Goal: Task Accomplishment & Management: Manage account settings

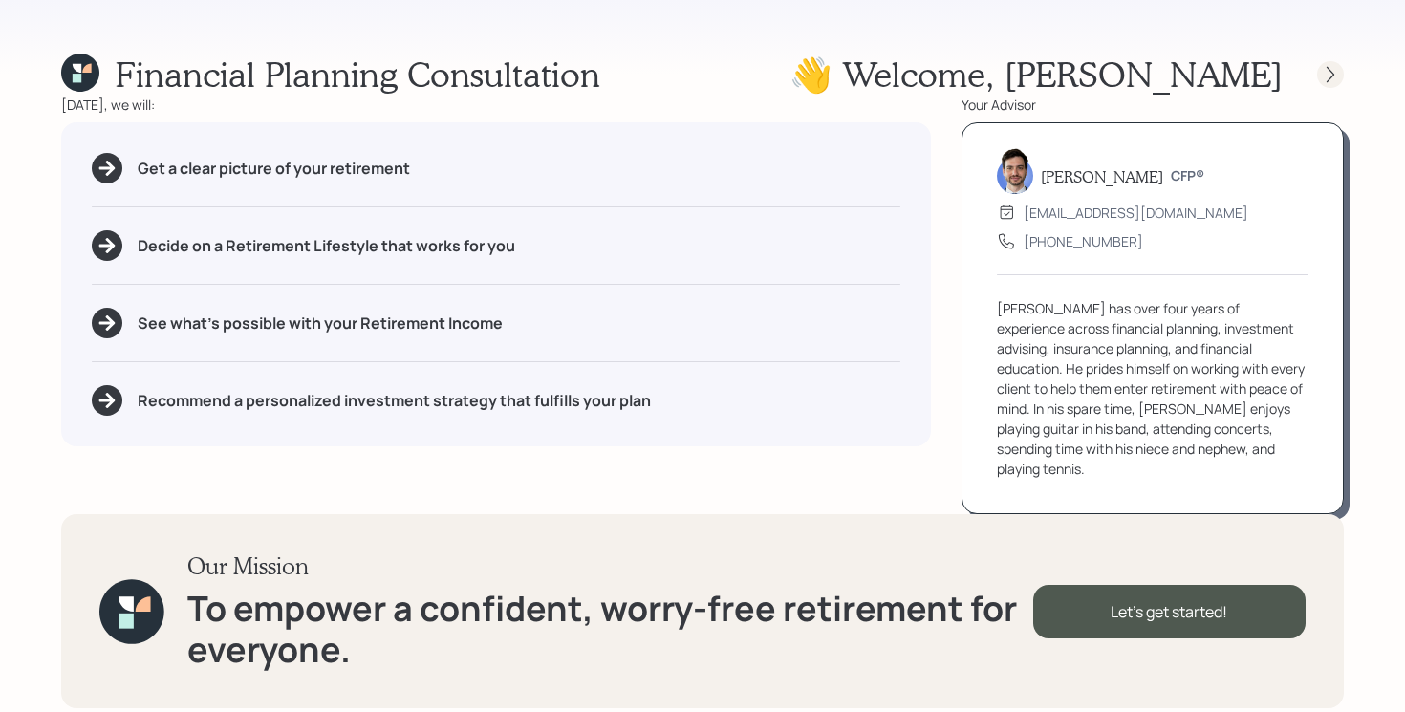
click at [1336, 62] on div at bounding box center [1330, 74] width 27 height 27
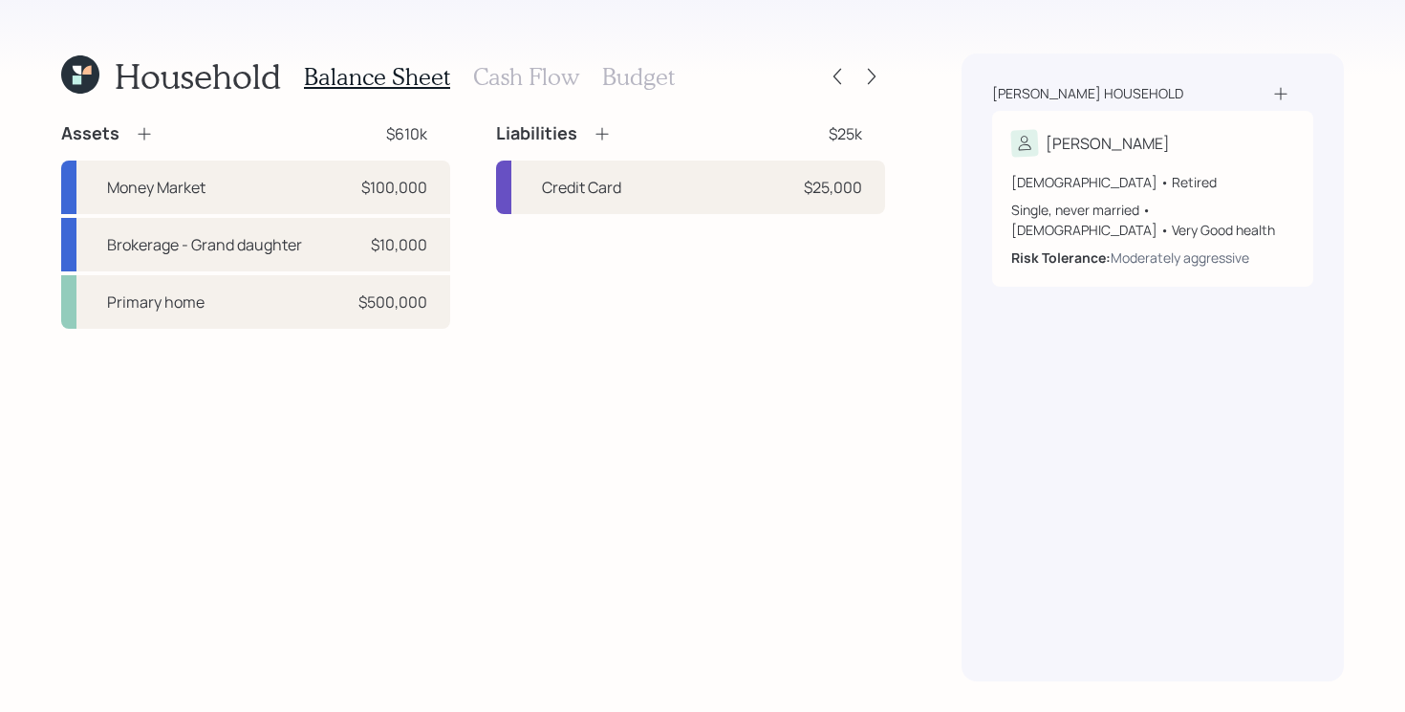
click at [878, 63] on div at bounding box center [854, 76] width 61 height 27
click at [874, 66] on div at bounding box center [872, 76] width 27 height 27
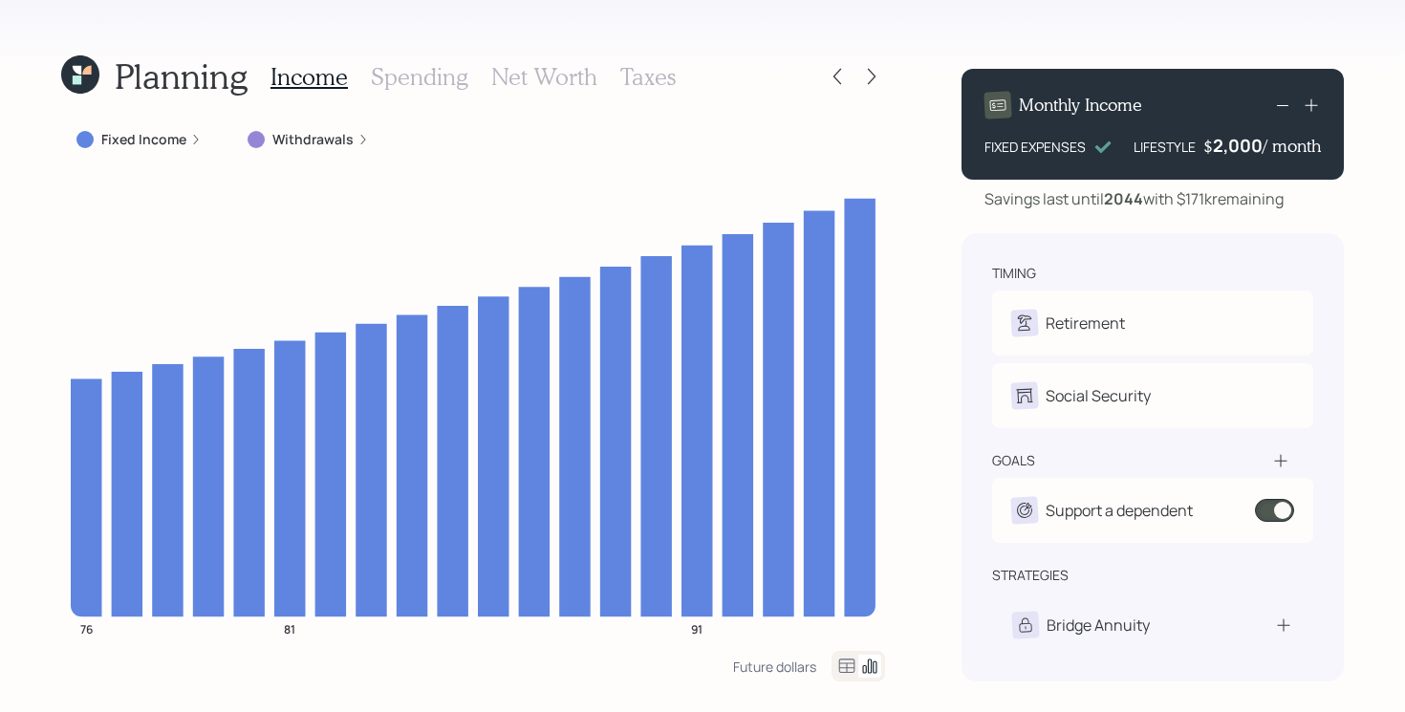
click at [1283, 465] on icon at bounding box center [1281, 460] width 19 height 19
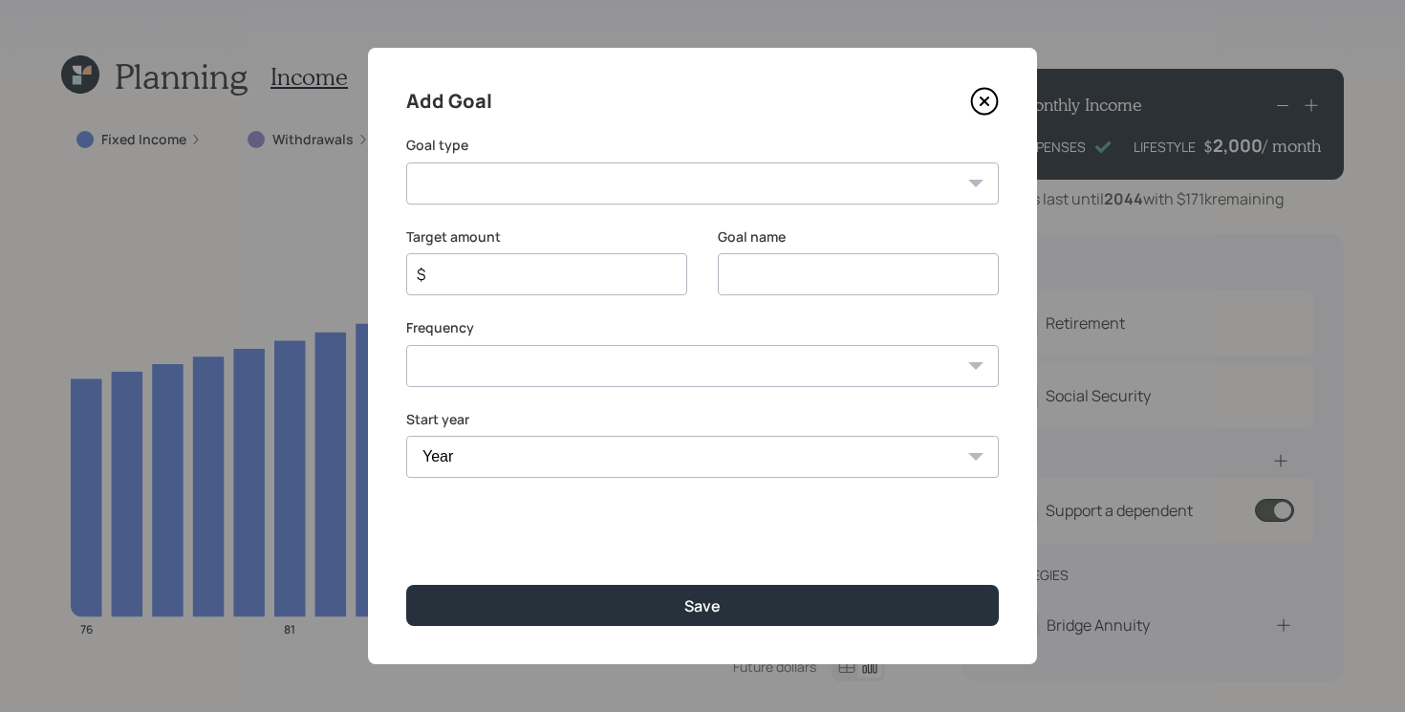
click at [768, 199] on select "Create an emergency fund Donate to charity Purchase a home Make a purchase Supp…" at bounding box center [702, 184] width 593 height 42
select select "vacation"
click at [406, 163] on select "Create an emergency fund Donate to charity Purchase a home Make a purchase Supp…" at bounding box center [702, 184] width 593 height 42
type input "Plan for travel"
click at [539, 269] on input "$" at bounding box center [539, 274] width 249 height 23
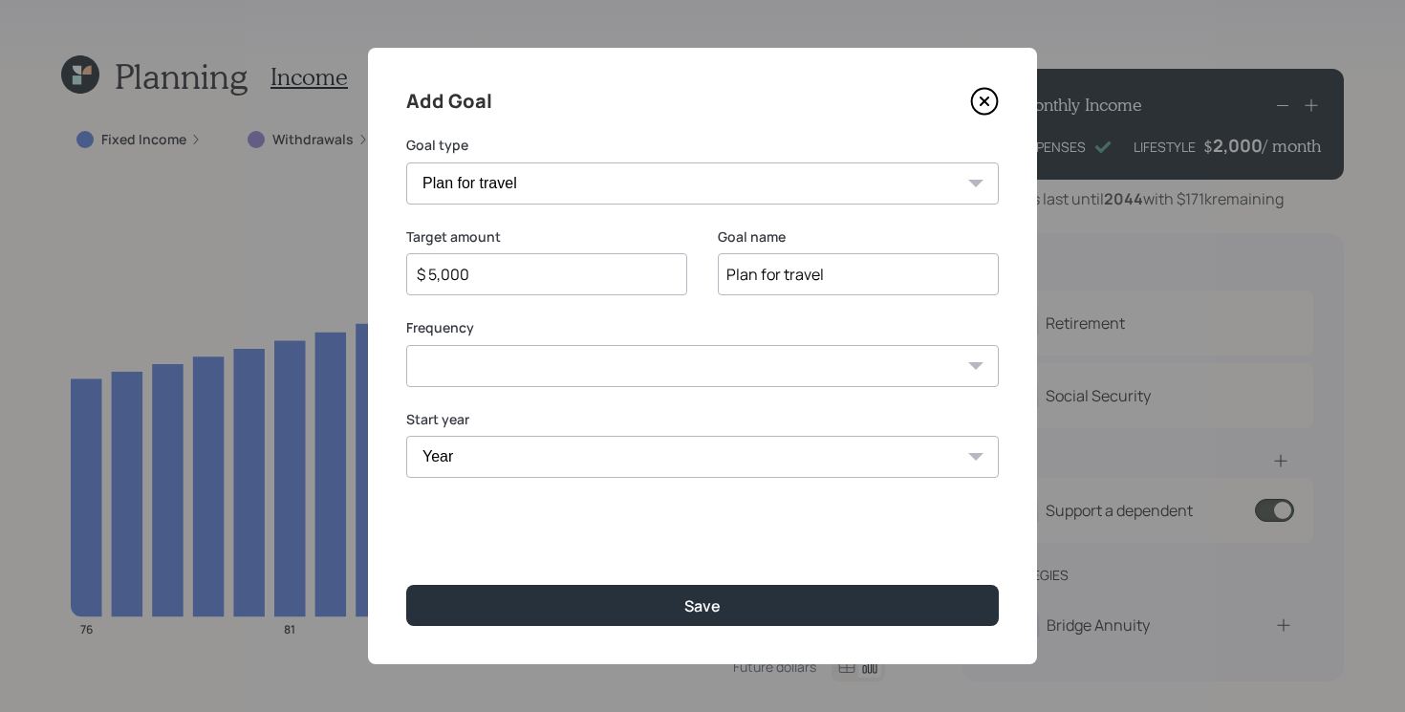
type input "$ 5,000"
click at [533, 356] on select "One time Every 1 year Every 2 years Every 3 years Every 4 years Every 5 years E…" at bounding box center [702, 366] width 593 height 42
select select "1"
click at [406, 345] on select "One time Every 1 year Every 2 years Every 3 years Every 4 years Every 5 years E…" at bounding box center [702, 366] width 593 height 42
click at [467, 448] on select "Year [DATE] 2026 2027 2028 2029 2030 2031 2032 2033 2034 2035 2036 2037 2038 20…" at bounding box center [546, 457] width 281 height 42
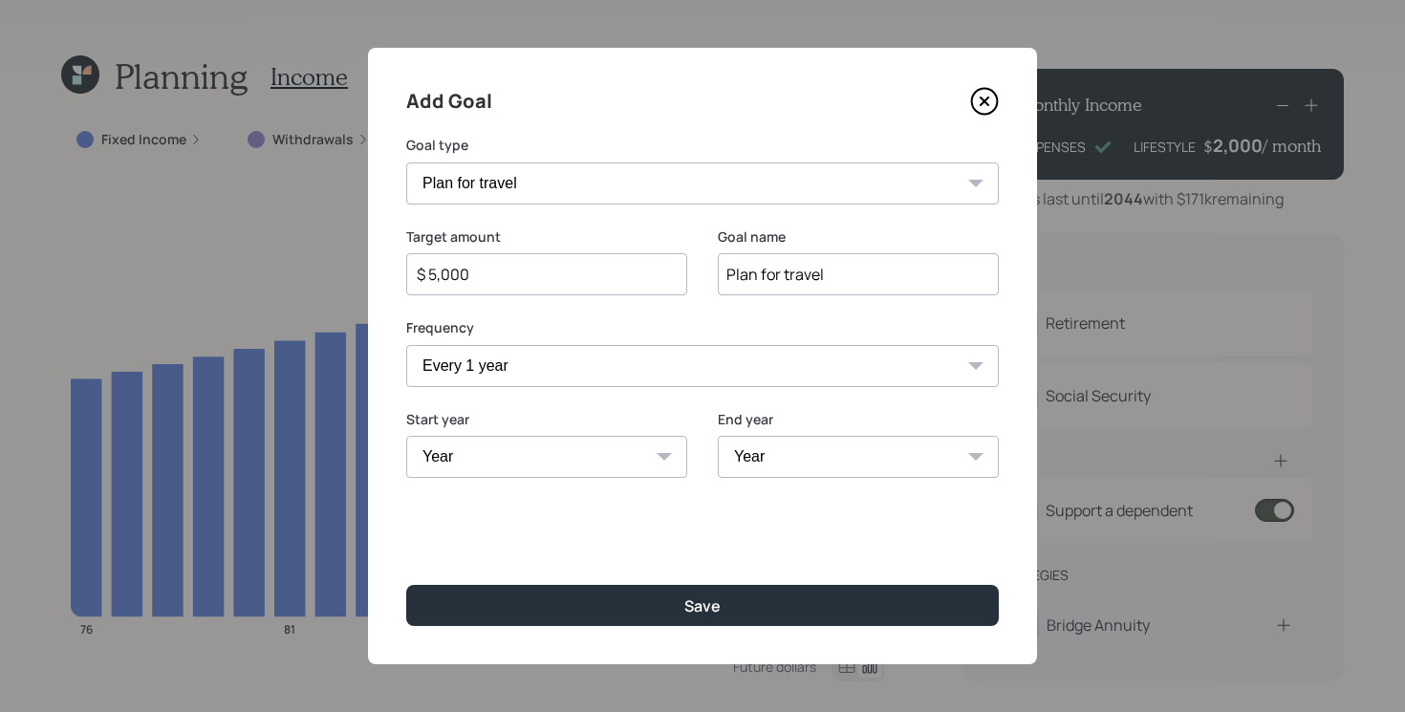
select select "2026"
click at [406, 436] on select "Year [DATE] 2026 2027 2028 2029 2030 2031 2032 2033 2034 2035 2036 2037 2038 20…" at bounding box center [546, 457] width 281 height 42
click at [868, 464] on select "Year [DATE] 2027 2028 2029 2030 2031 2032 2033 2034 2035 2036 2037 2038 2039 20…" at bounding box center [858, 457] width 281 height 42
select select "2031"
click at [718, 436] on select "Year [DATE] 2027 2028 2029 2030 2031 2032 2033 2034 2035 2036 2037 2038 2039 20…" at bounding box center [858, 457] width 281 height 42
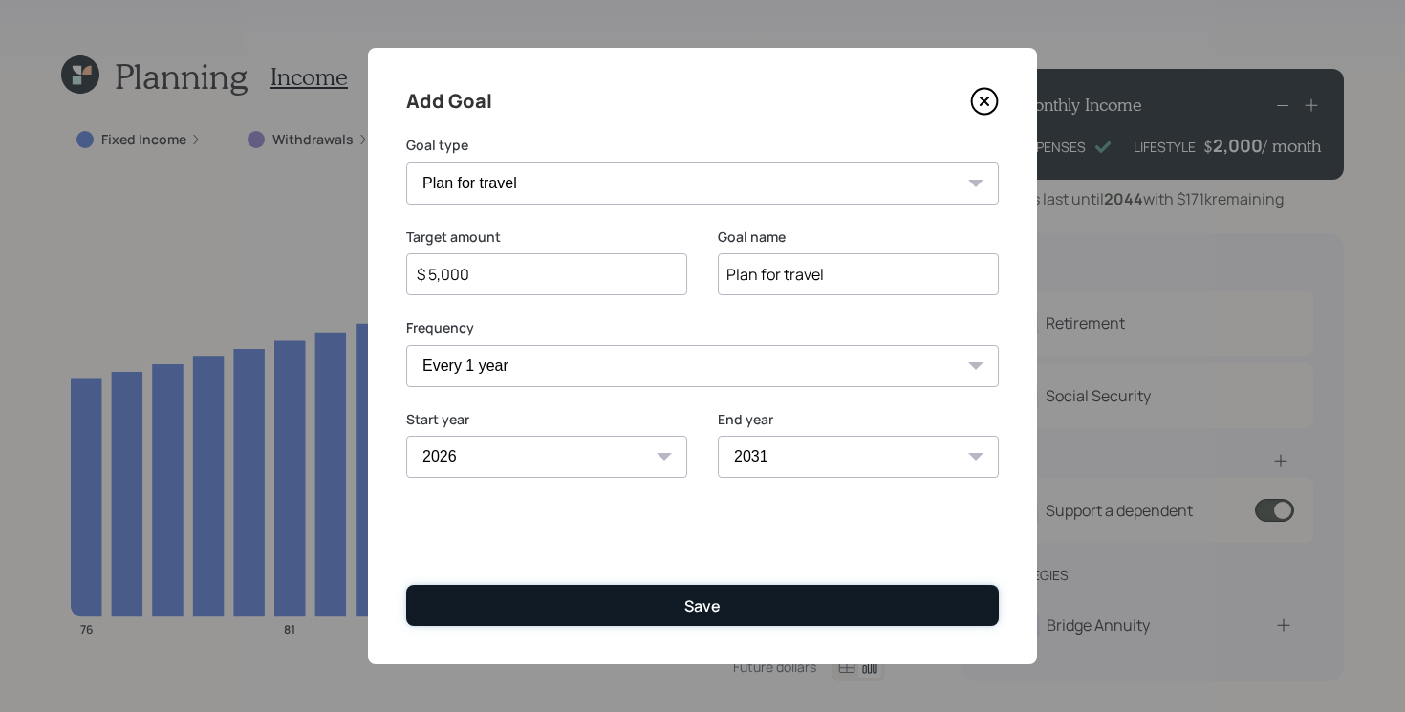
click at [631, 605] on button "Save" at bounding box center [702, 605] width 593 height 41
type input "$"
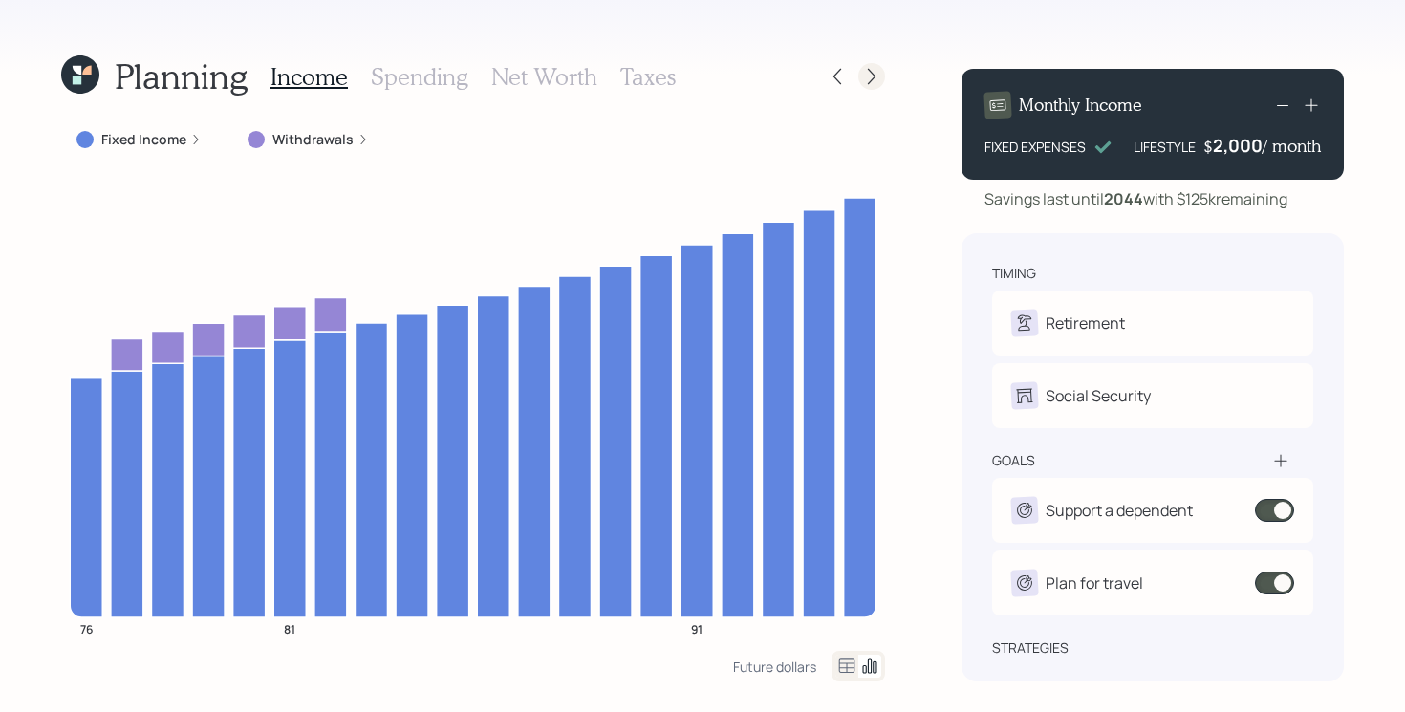
click at [862, 68] on icon at bounding box center [871, 76] width 19 height 19
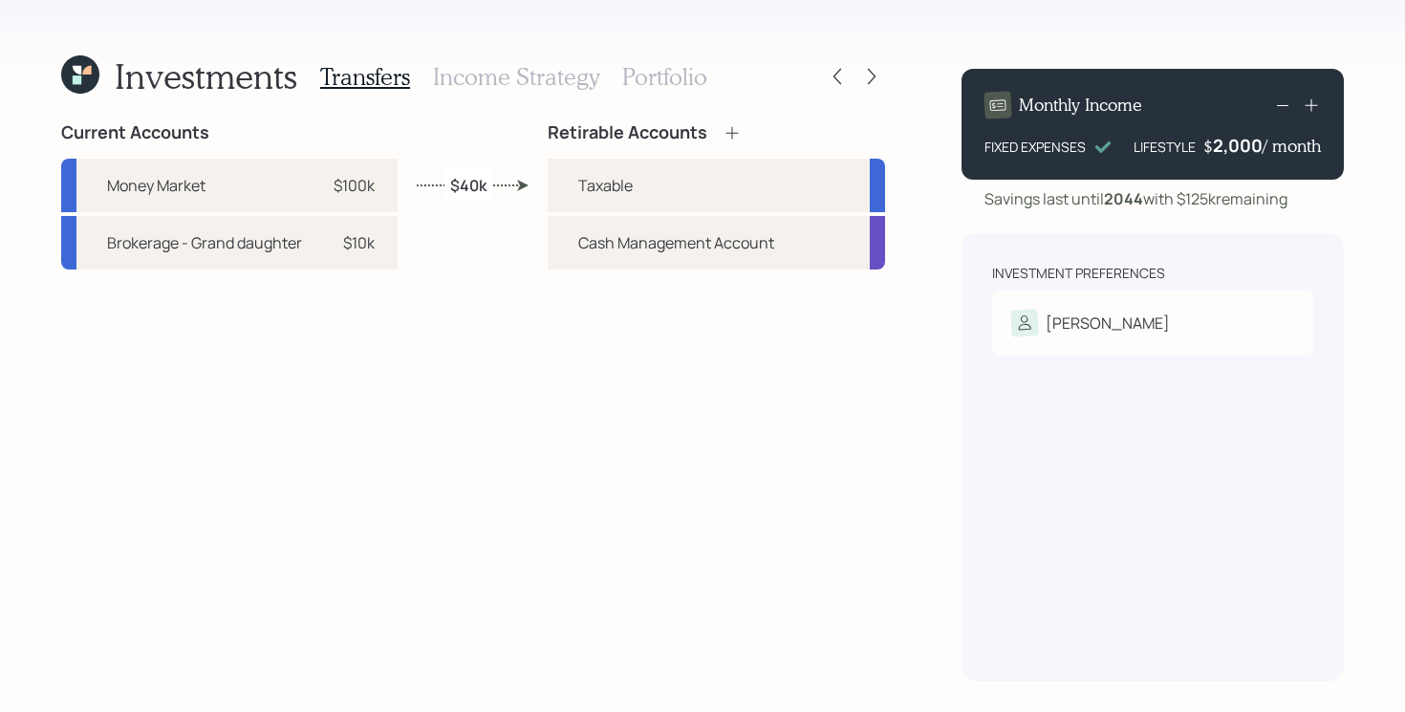
click at [524, 76] on h3 "Income Strategy" at bounding box center [516, 77] width 166 height 28
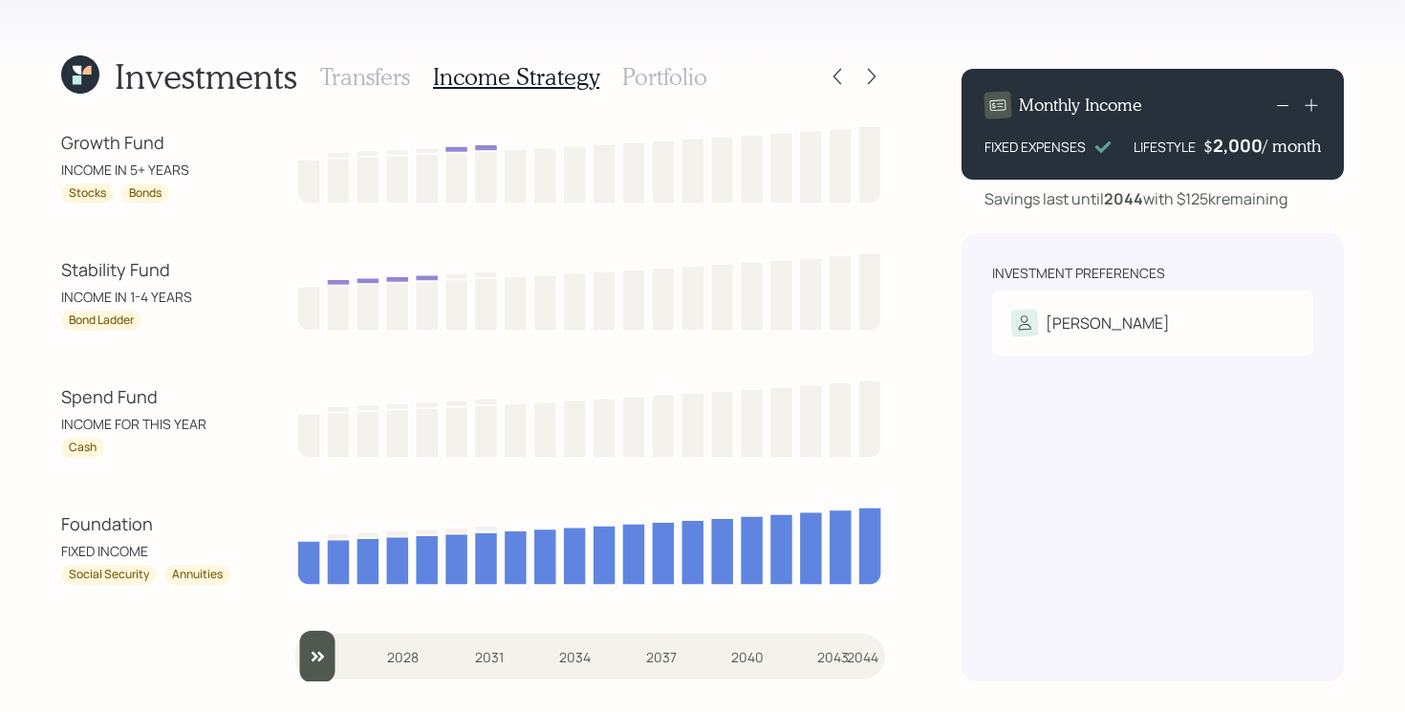
click at [70, 72] on icon at bounding box center [80, 74] width 38 height 38
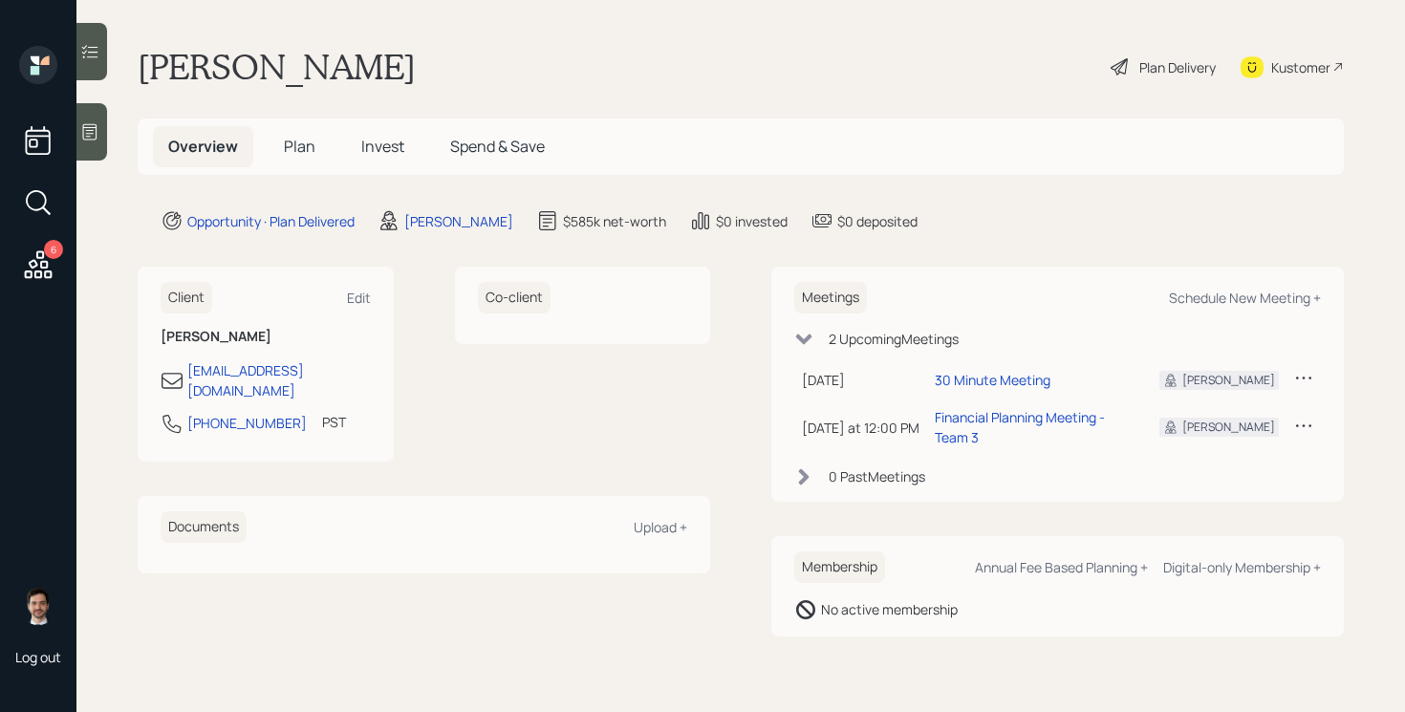
click at [304, 144] on span "Plan" at bounding box center [300, 146] width 32 height 21
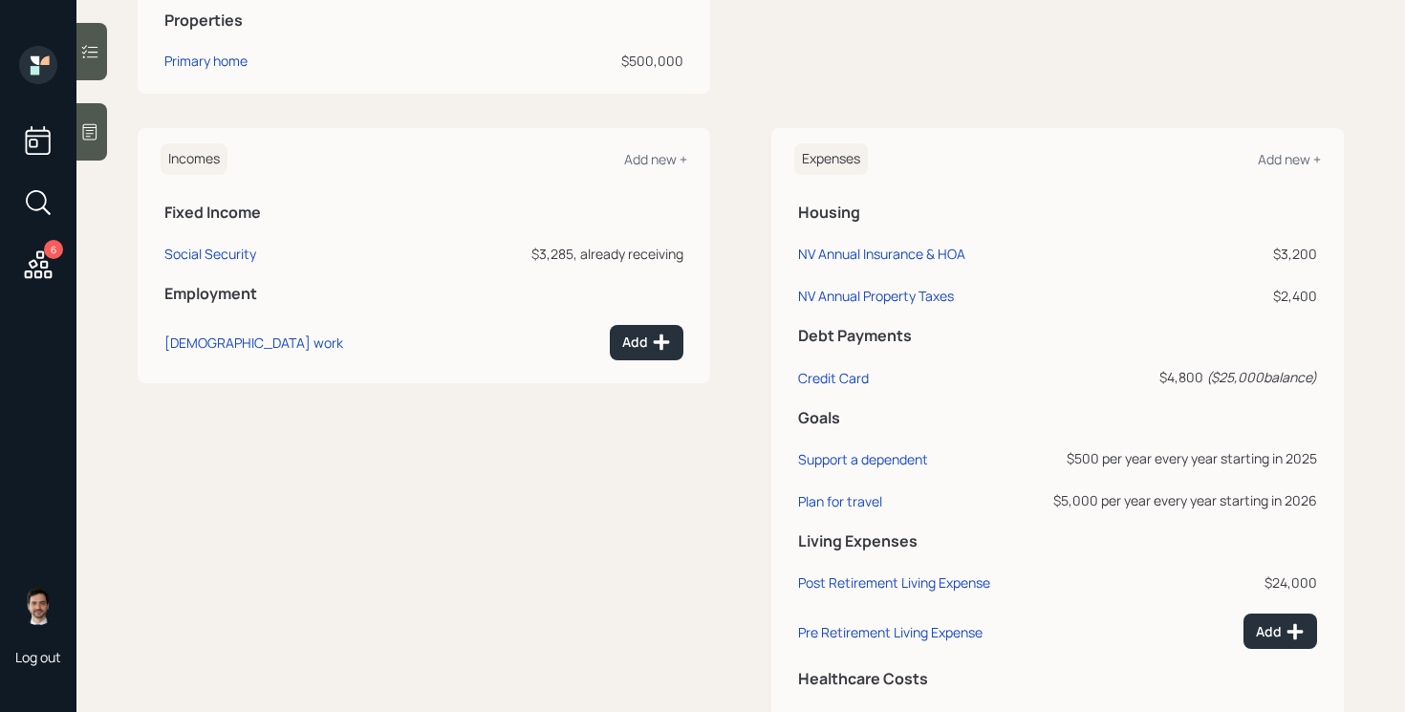
scroll to position [714, 0]
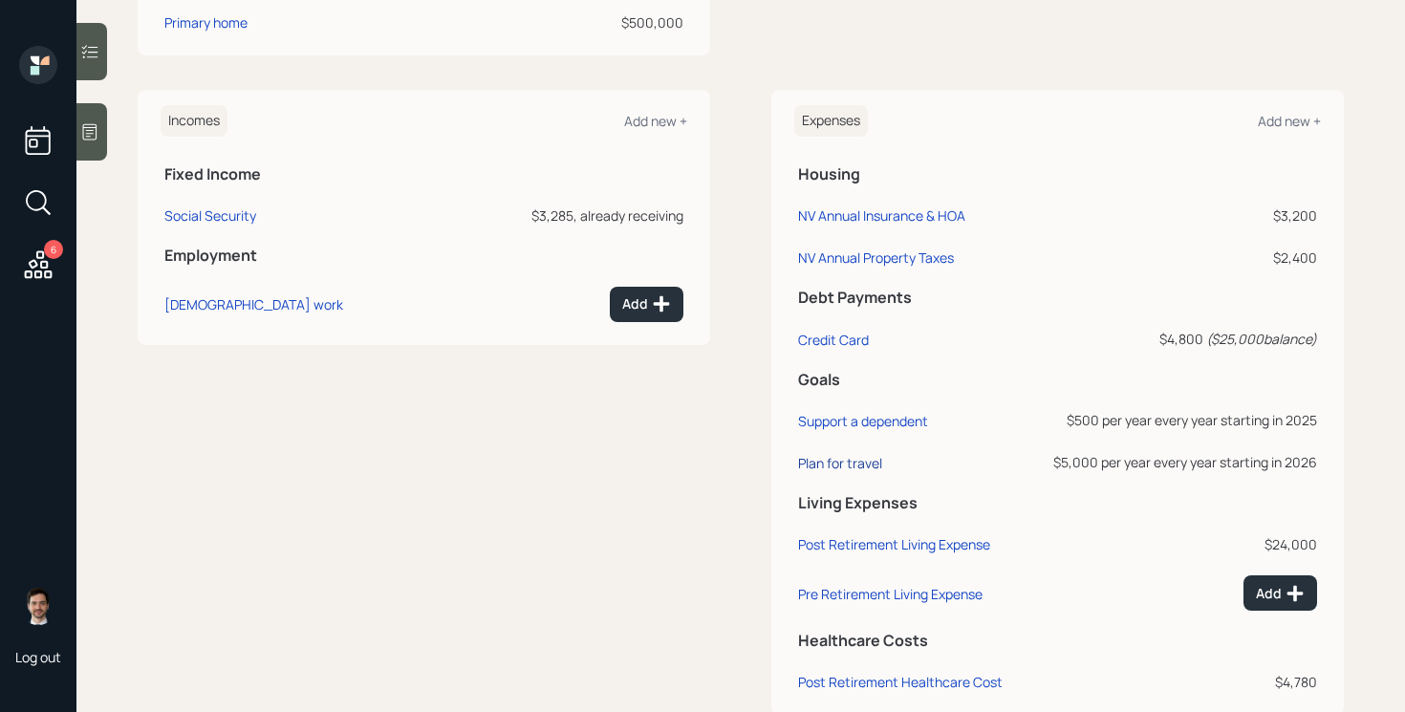
click at [852, 465] on div "Plan for travel" at bounding box center [840, 463] width 84 height 18
select select "1"
select select "2026"
select select "2031"
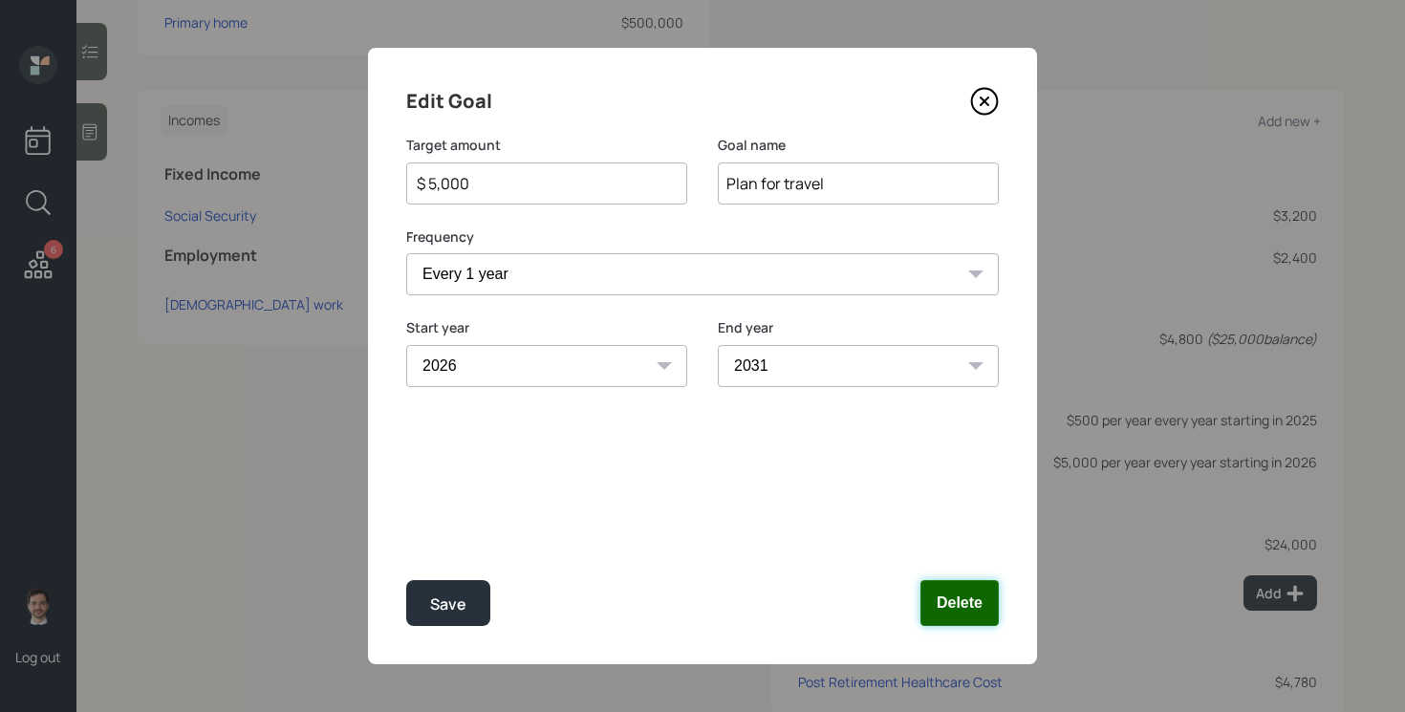
click at [948, 597] on button "Delete" at bounding box center [960, 603] width 78 height 46
